Goal: Task Accomplishment & Management: Complete application form

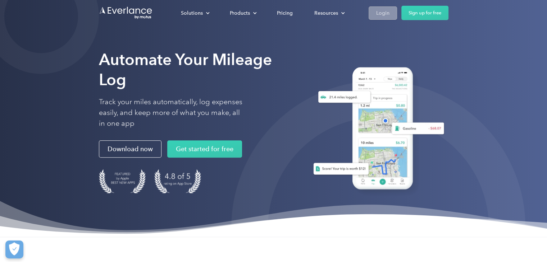
click at [381, 12] on div "Login" at bounding box center [382, 13] width 13 height 9
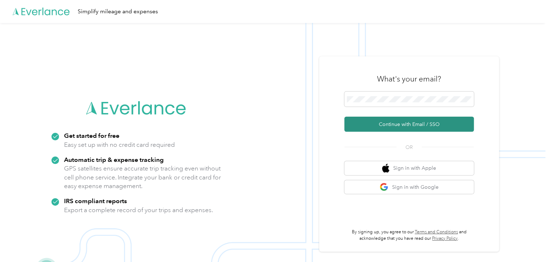
click at [424, 127] on button "Continue with Email / SSO" at bounding box center [408, 124] width 129 height 15
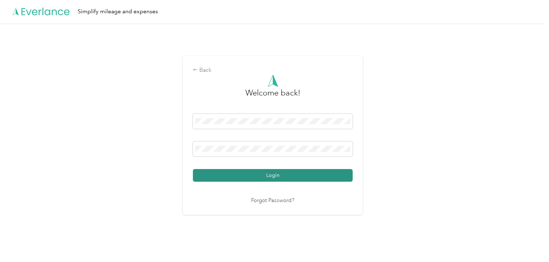
click at [259, 177] on button "Login" at bounding box center [273, 175] width 160 height 13
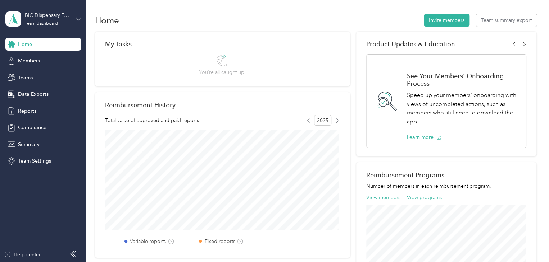
click at [79, 18] on icon at bounding box center [78, 19] width 5 height 5
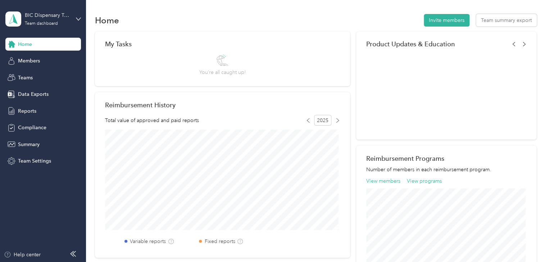
click at [45, 77] on div "Personal dashboard" at bounding box center [101, 75] width 182 height 13
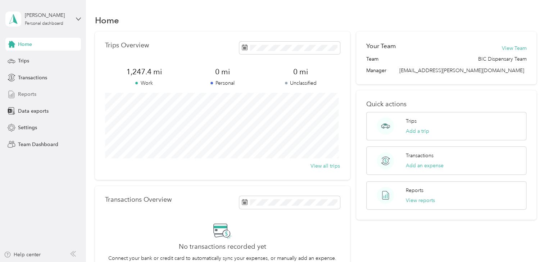
click at [24, 94] on span "Reports" at bounding box center [27, 95] width 18 height 8
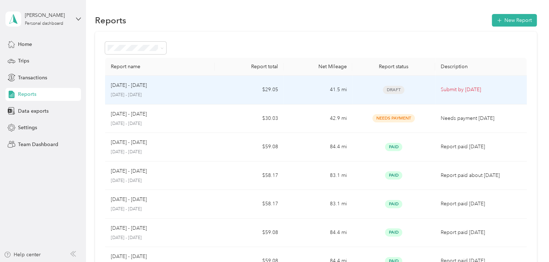
click at [450, 91] on p "Submit by [DATE]" at bounding box center [480, 90] width 80 height 8
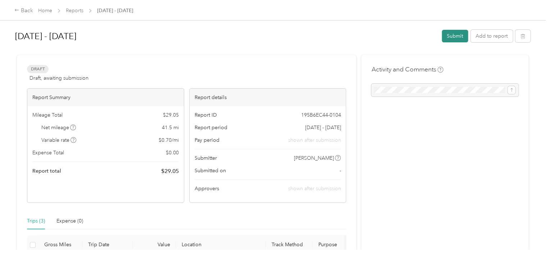
click at [454, 36] on button "Submit" at bounding box center [454, 36] width 26 height 13
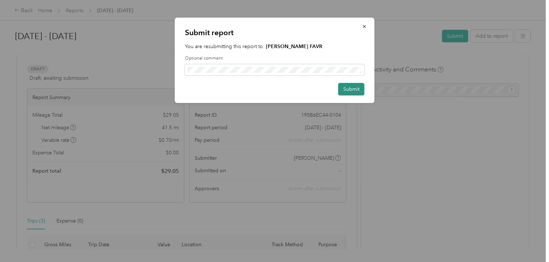
click at [354, 90] on button "Submit" at bounding box center [351, 89] width 26 height 13
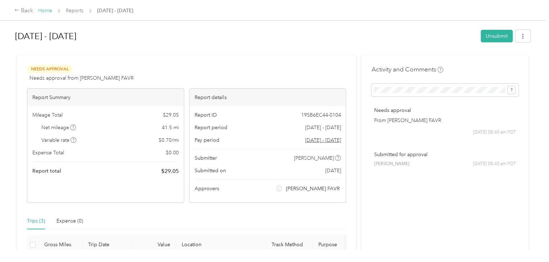
click at [46, 11] on link "Home" at bounding box center [45, 11] width 14 height 6
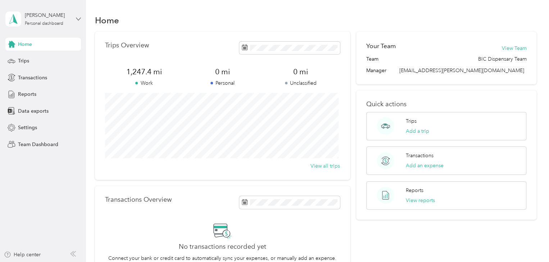
click at [78, 18] on icon at bounding box center [78, 19] width 5 height 5
click at [30, 91] on div "Log out" at bounding box center [26, 92] width 28 height 8
